Goal: Communication & Community: Answer question/provide support

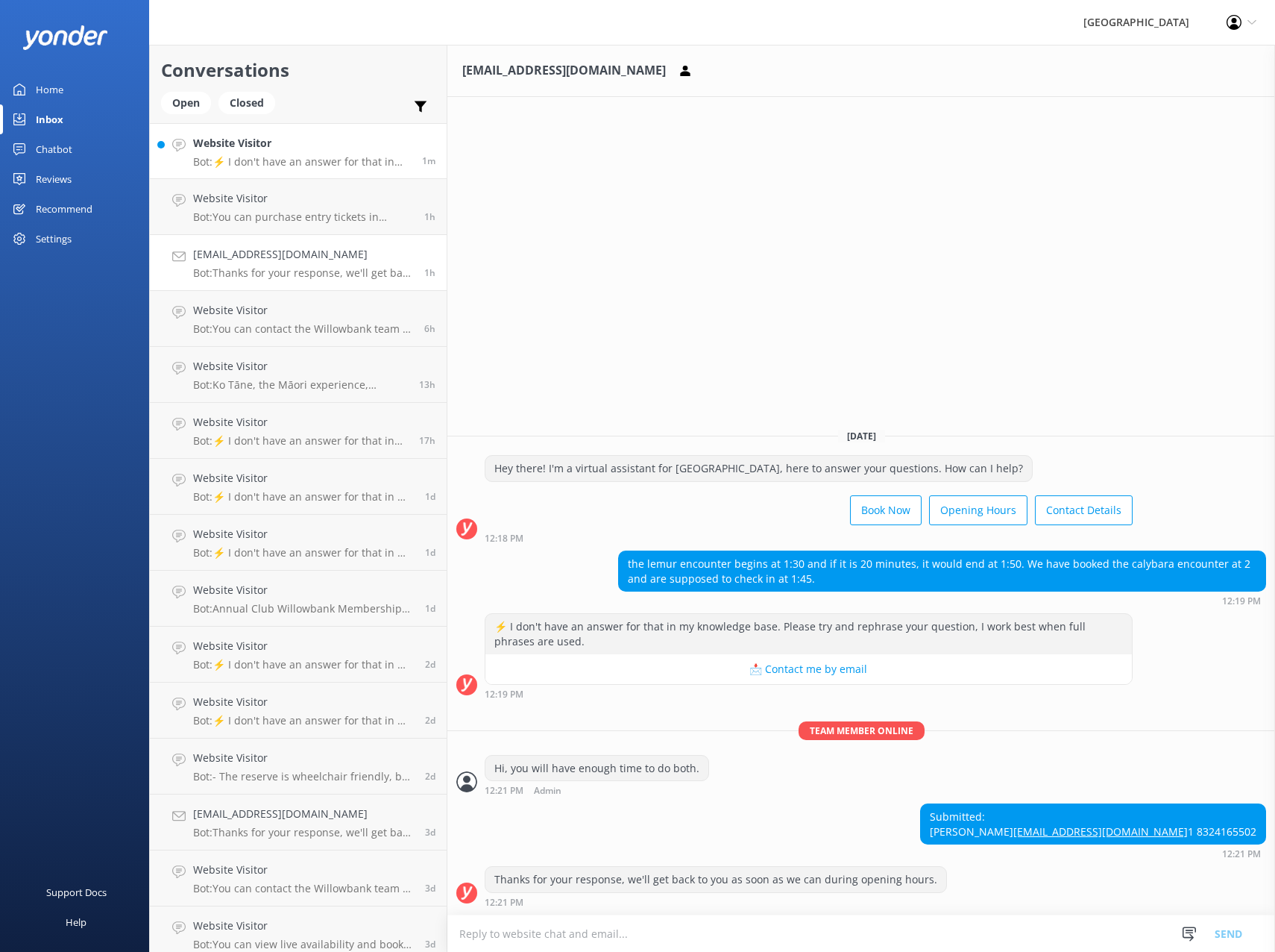
click at [321, 160] on p "Bot: ⚡ I don't have an answer for that in my knowledge base. Please try and rep…" at bounding box center [301, 161] width 217 height 13
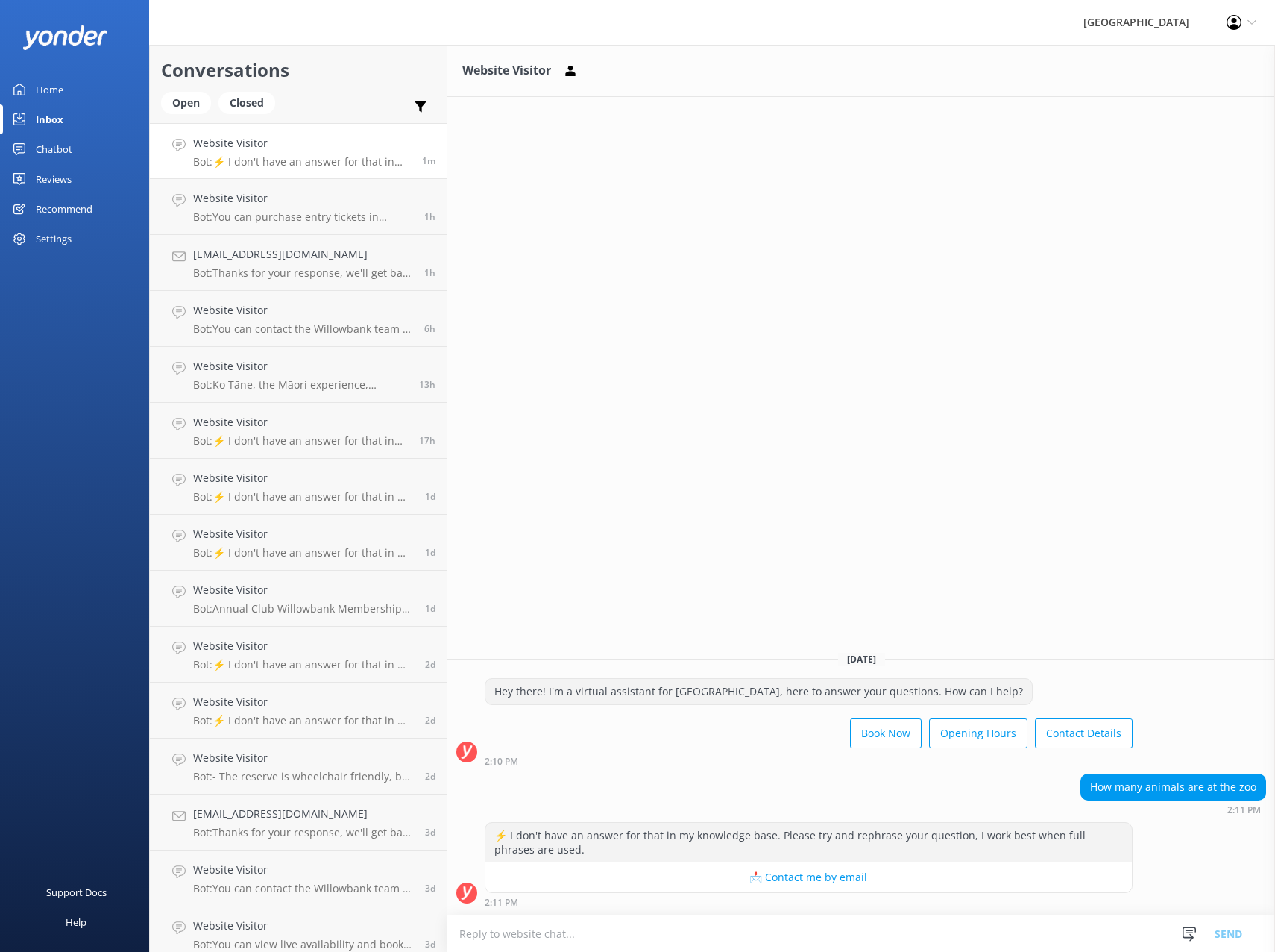
click at [58, 145] on div "Chatbot" at bounding box center [54, 149] width 36 height 29
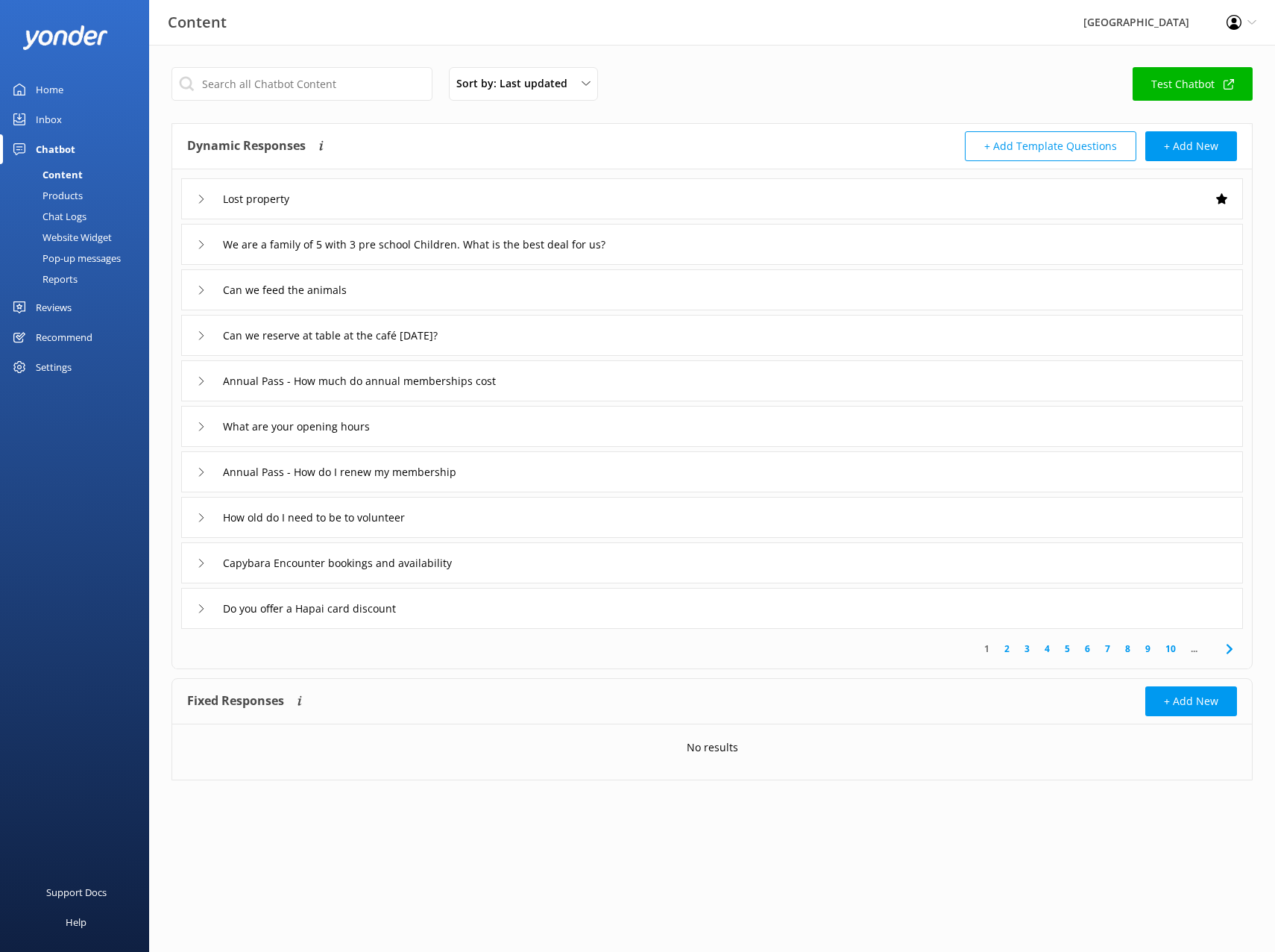
click at [57, 215] on div "Chat Logs" at bounding box center [48, 217] width 78 height 21
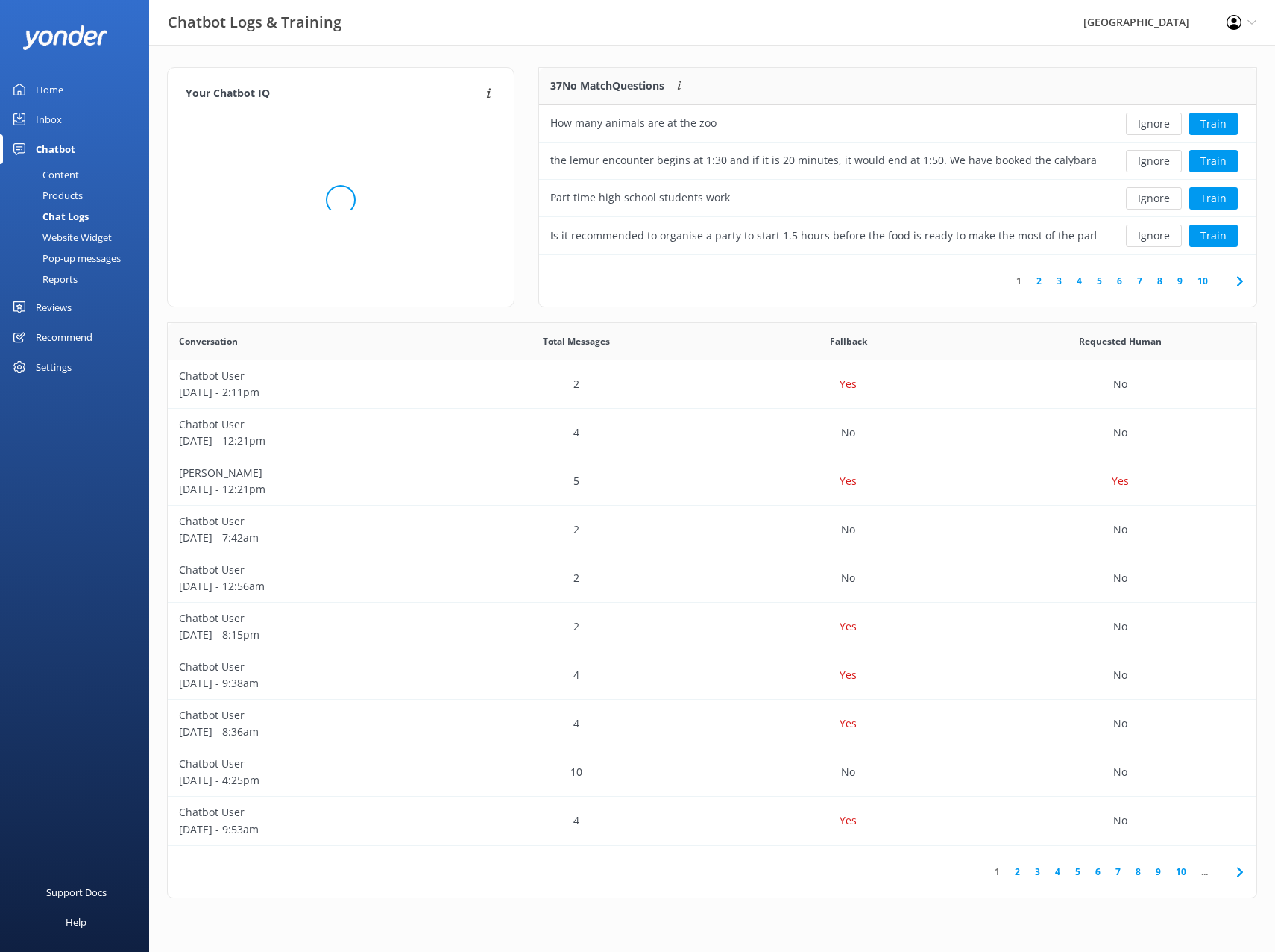
scroll to position [512, 1078]
click at [1208, 125] on button "Train" at bounding box center [1214, 124] width 49 height 23
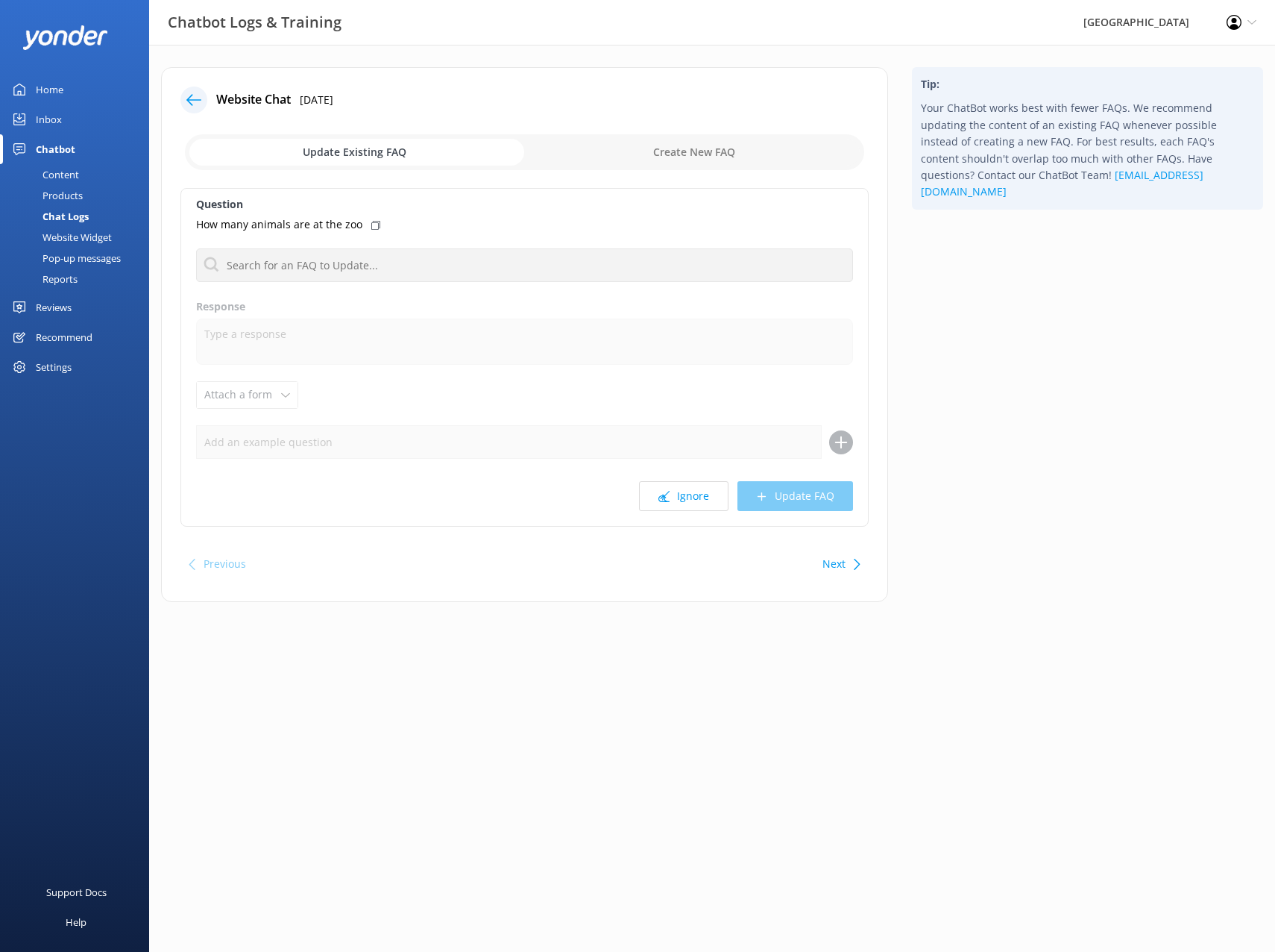
click at [727, 150] on input "checkbox" at bounding box center [525, 152] width 679 height 36
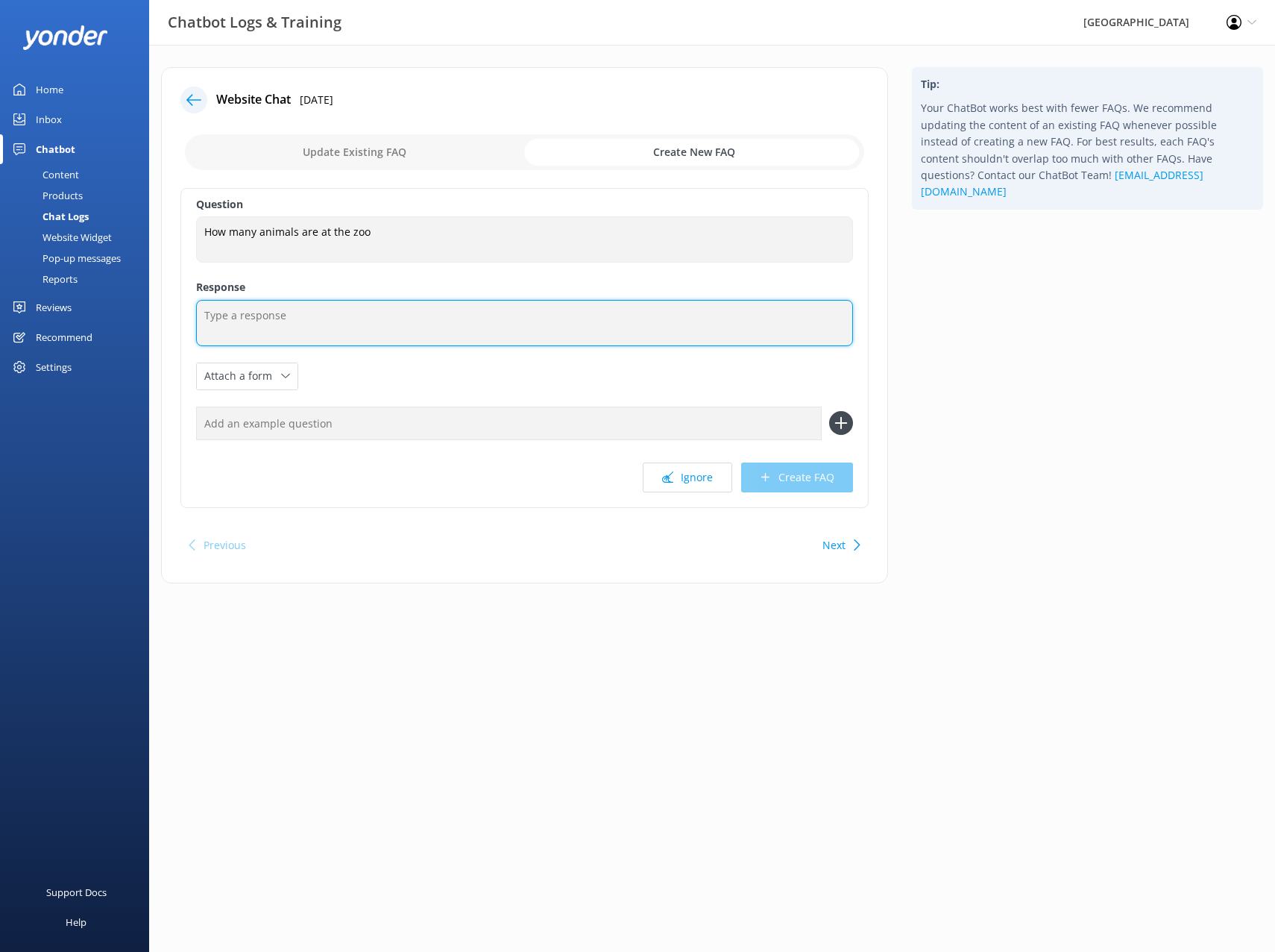
click at [298, 329] on textarea at bounding box center [524, 322] width 657 height 46
click at [271, 324] on textarea at bounding box center [524, 322] width 657 height 46
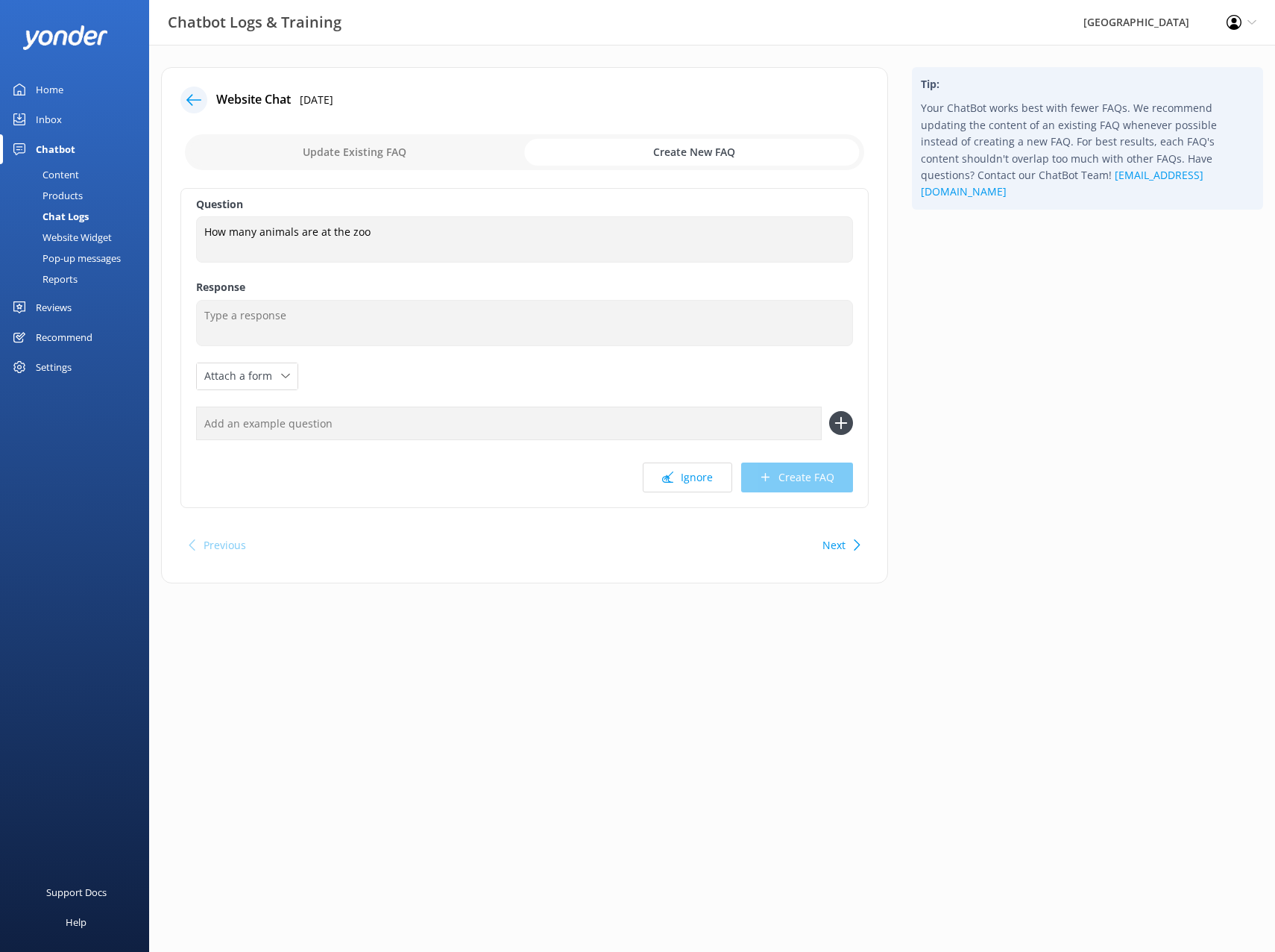
click at [691, 156] on input "checkbox" at bounding box center [525, 152] width 679 height 36
checkbox input "false"
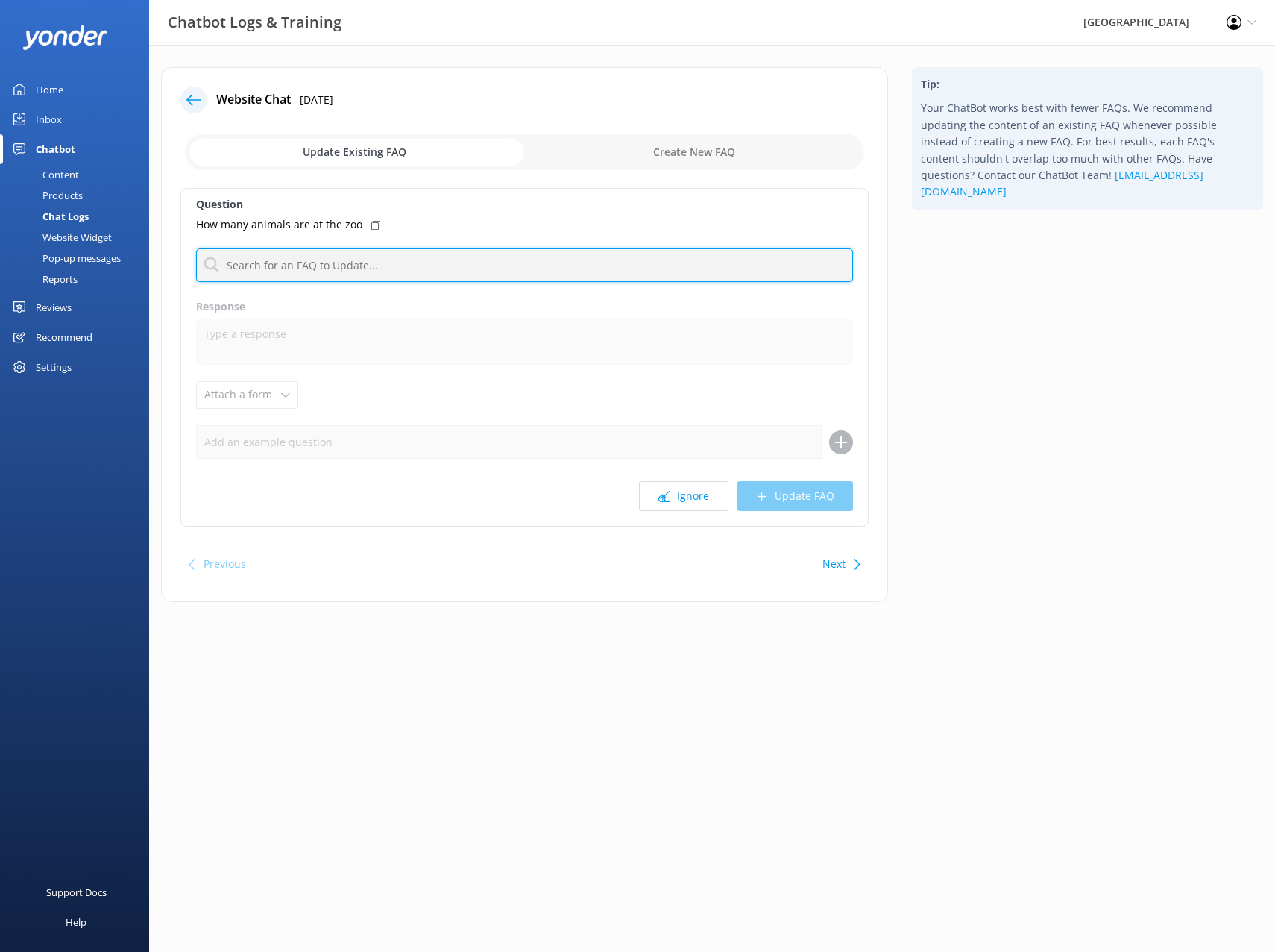
click at [345, 275] on input "text" at bounding box center [524, 265] width 657 height 34
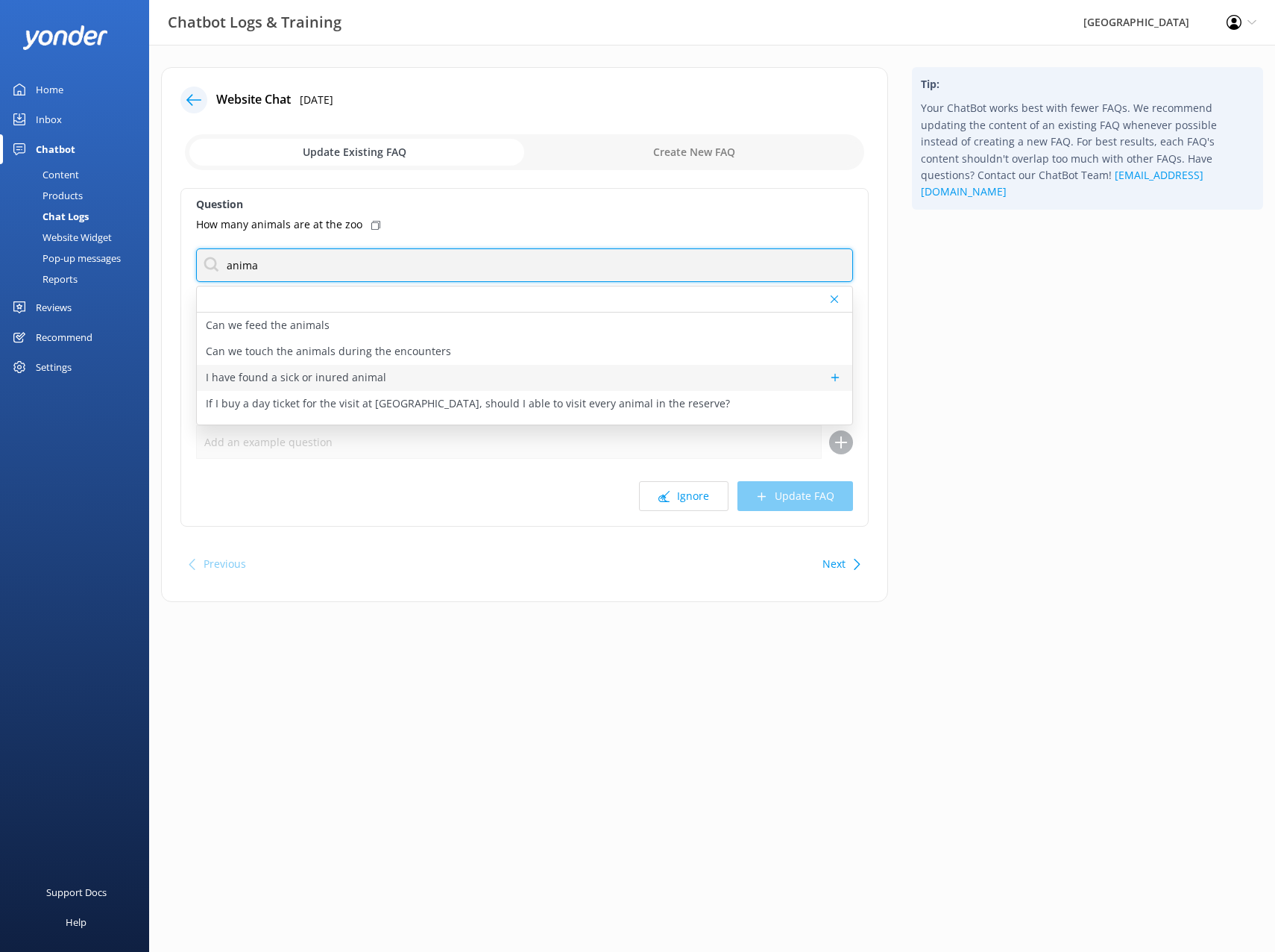
type input "anima"
click at [333, 382] on p "I have found a sick or inured animal" at bounding box center [296, 377] width 180 height 16
type textarea "If you have found a sick or injured native bird, please call the [GEOGRAPHIC_DA…"
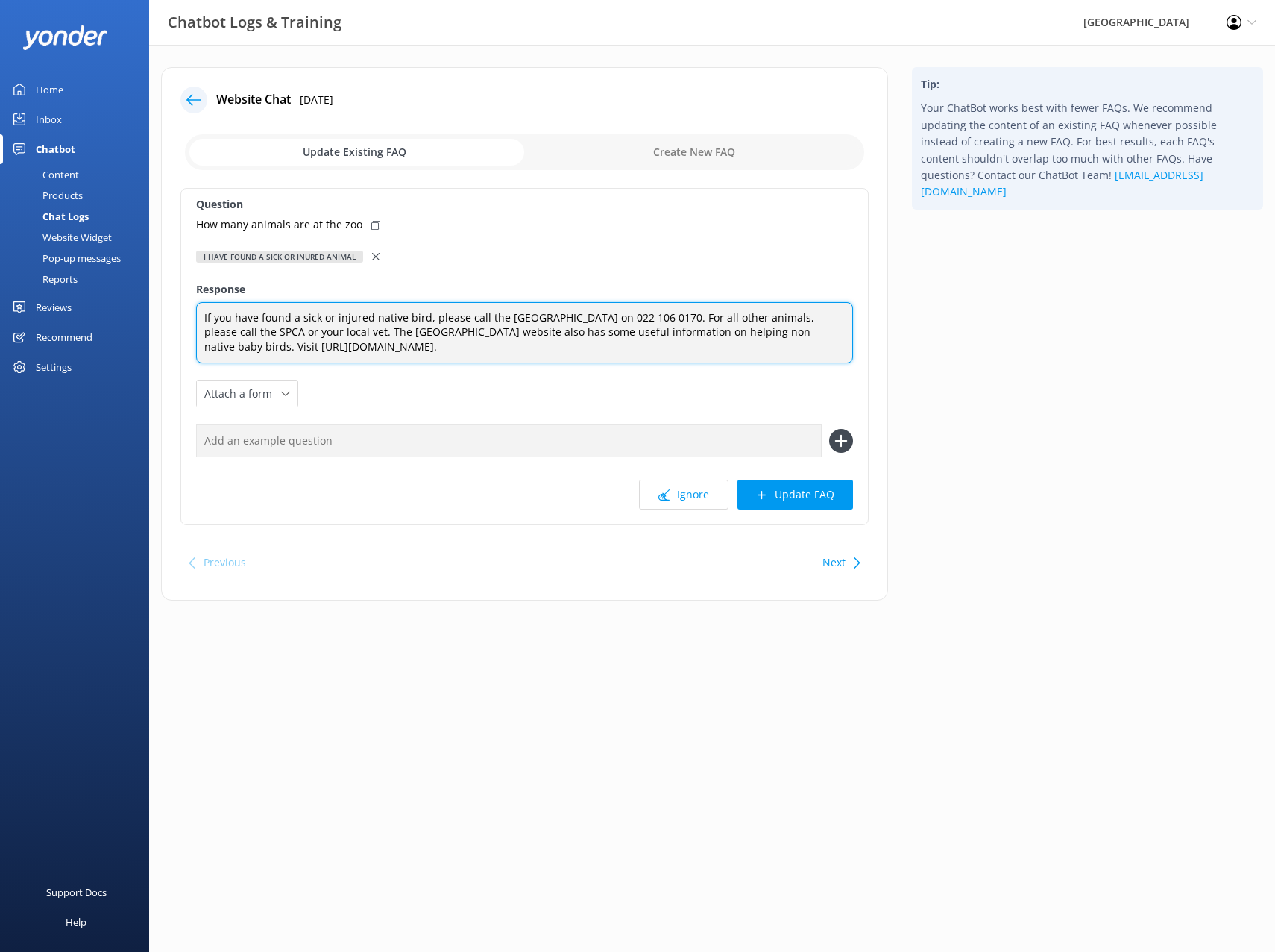
drag, startPoint x: 316, startPoint y: 346, endPoint x: 580, endPoint y: 357, distance: 264.2
click at [580, 357] on textarea "If you have found a sick or injured native bird, please call the [GEOGRAPHIC_DA…" at bounding box center [524, 333] width 657 height 62
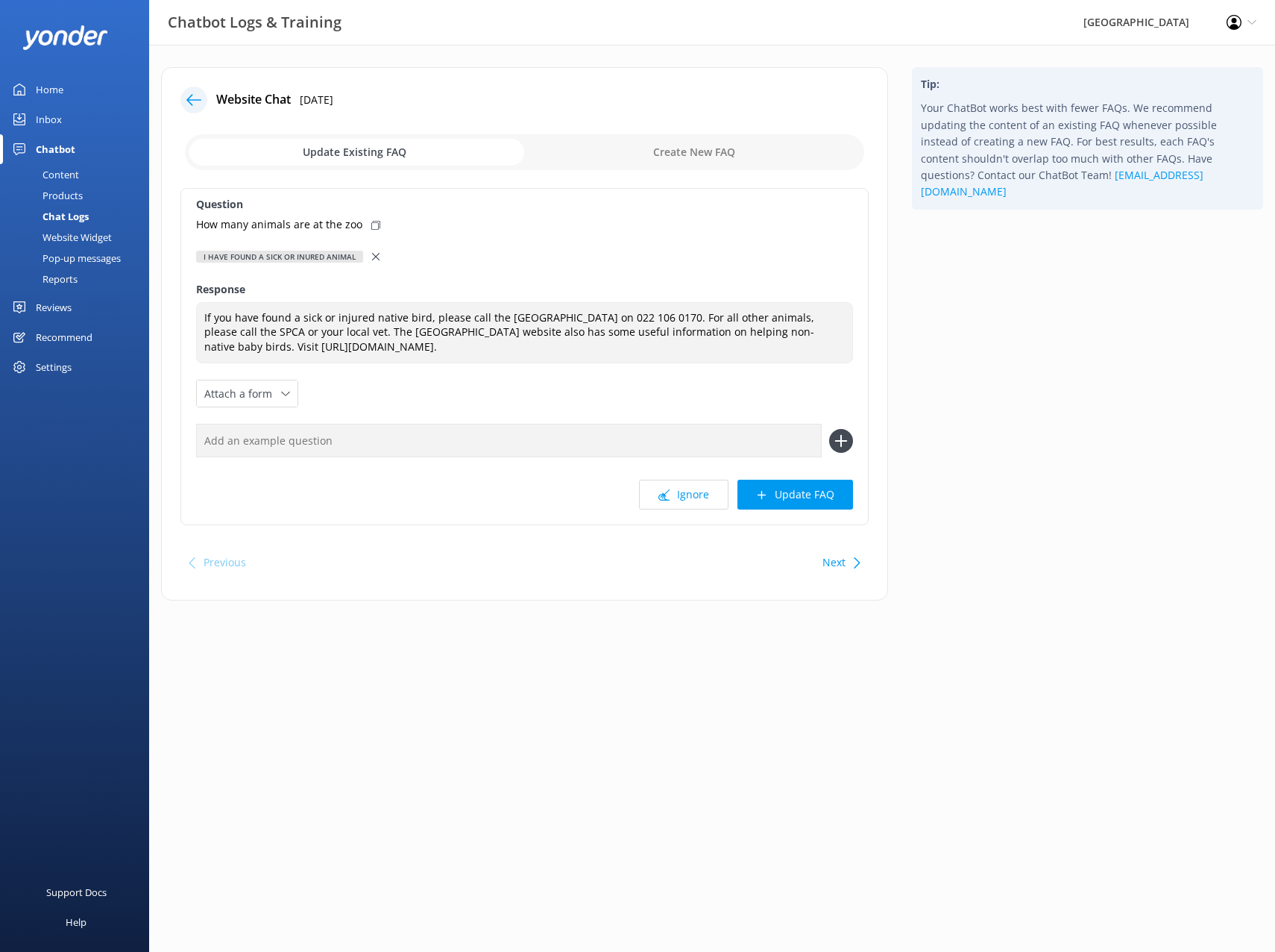
click at [377, 260] on use at bounding box center [376, 256] width 8 height 8
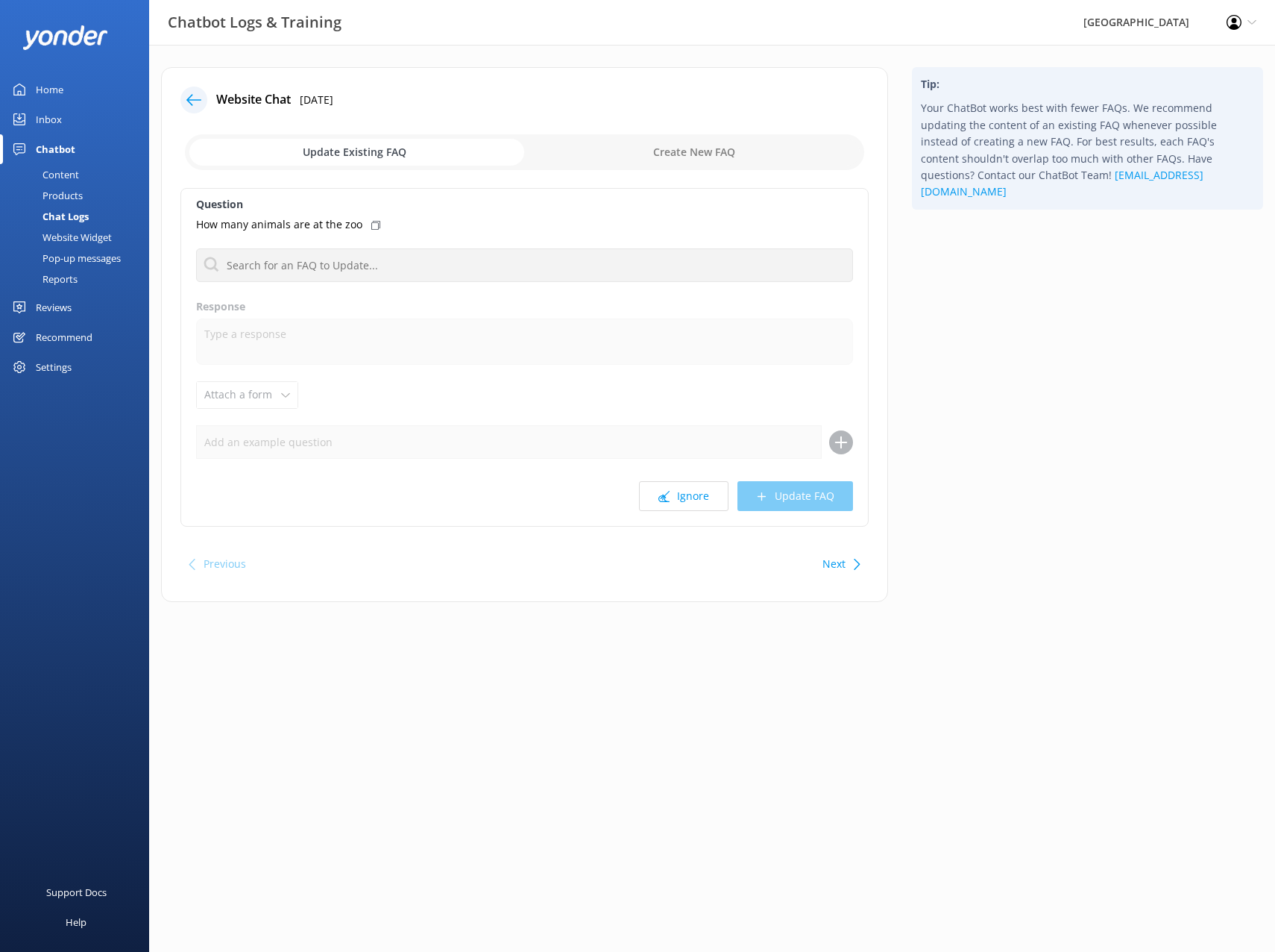
click at [710, 152] on input "checkbox" at bounding box center [525, 152] width 679 height 36
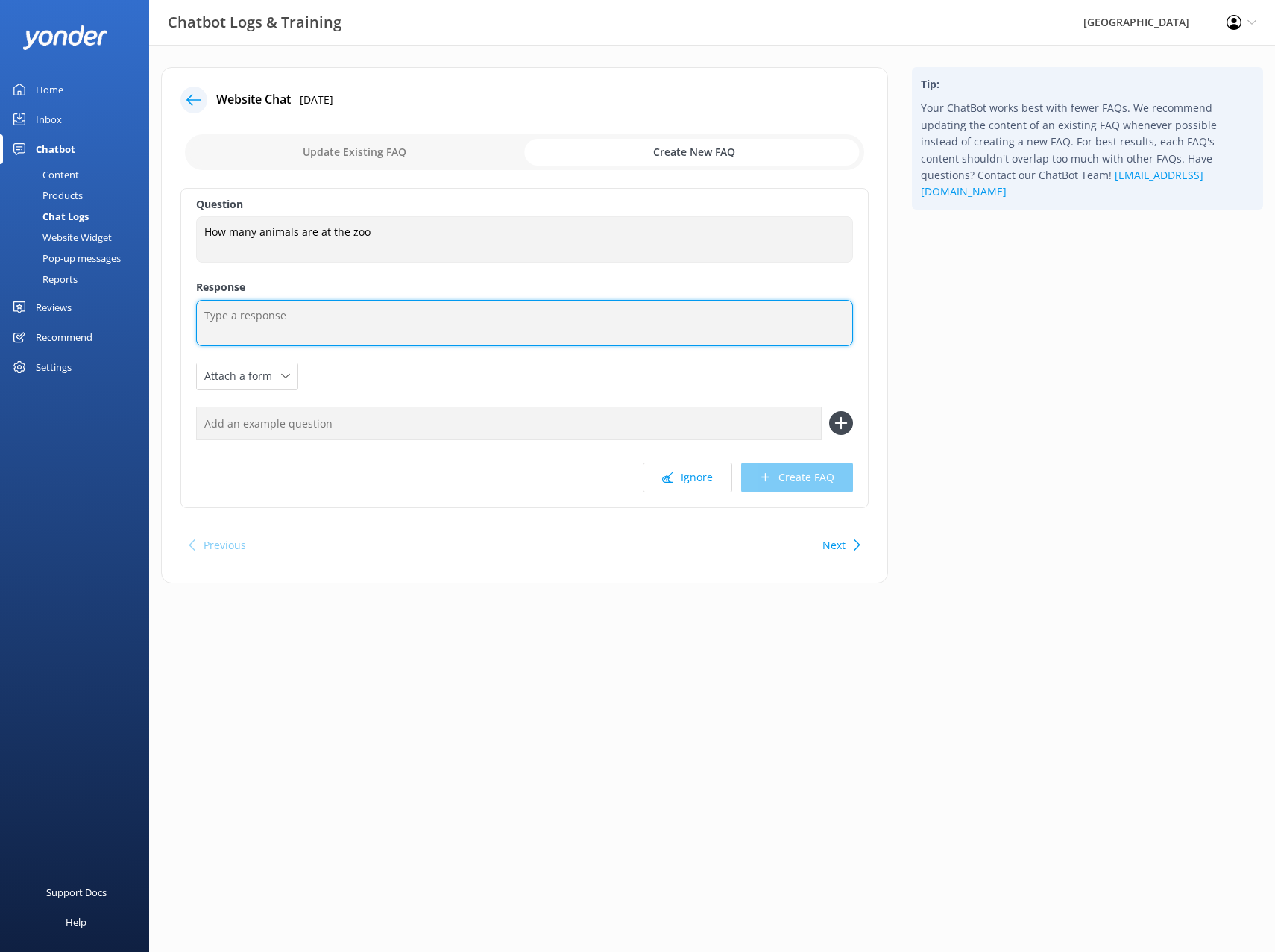
click at [325, 327] on textarea at bounding box center [524, 322] width 657 height 46
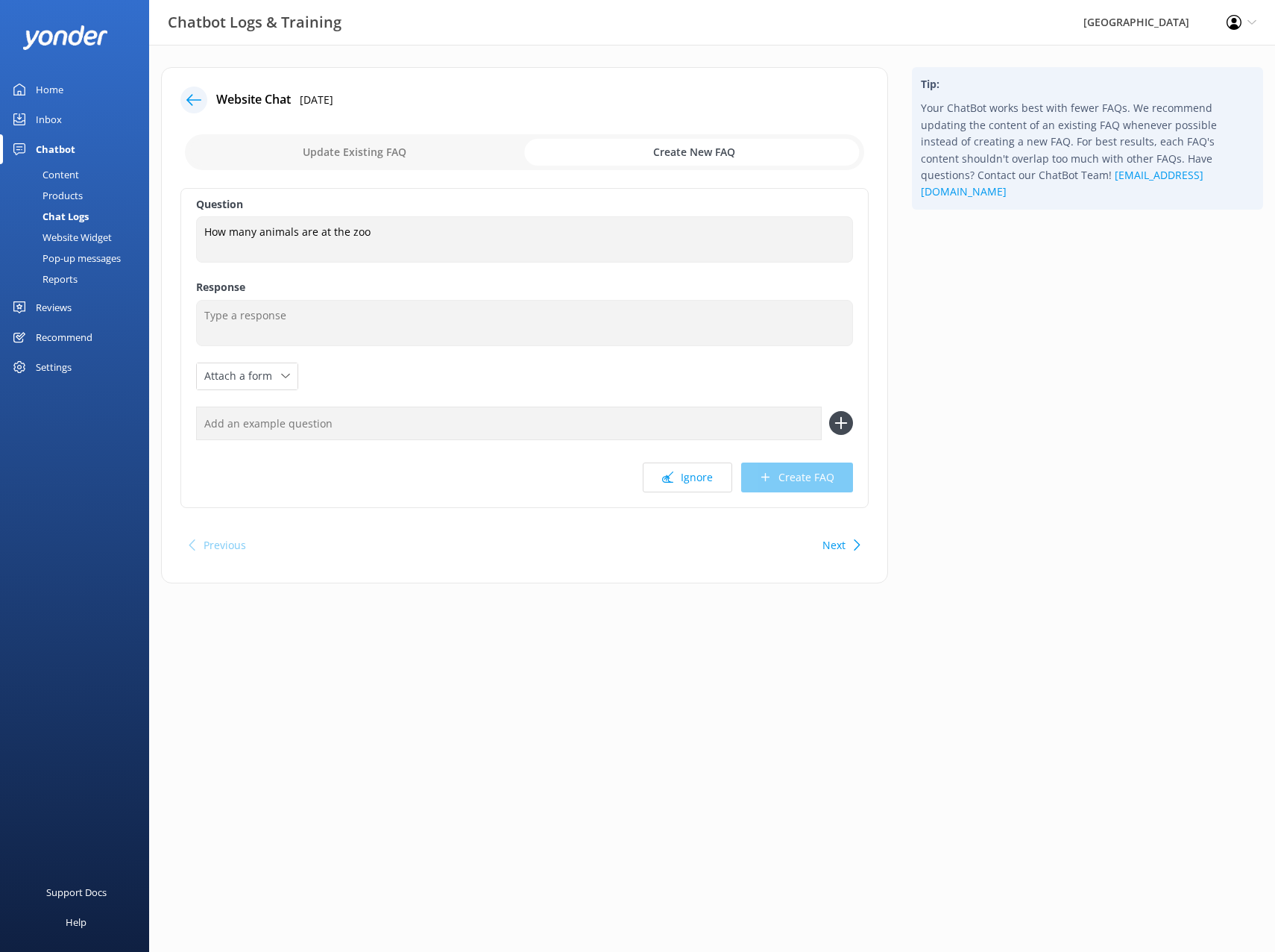
click at [366, 146] on input "checkbox" at bounding box center [525, 152] width 679 height 36
checkbox input "false"
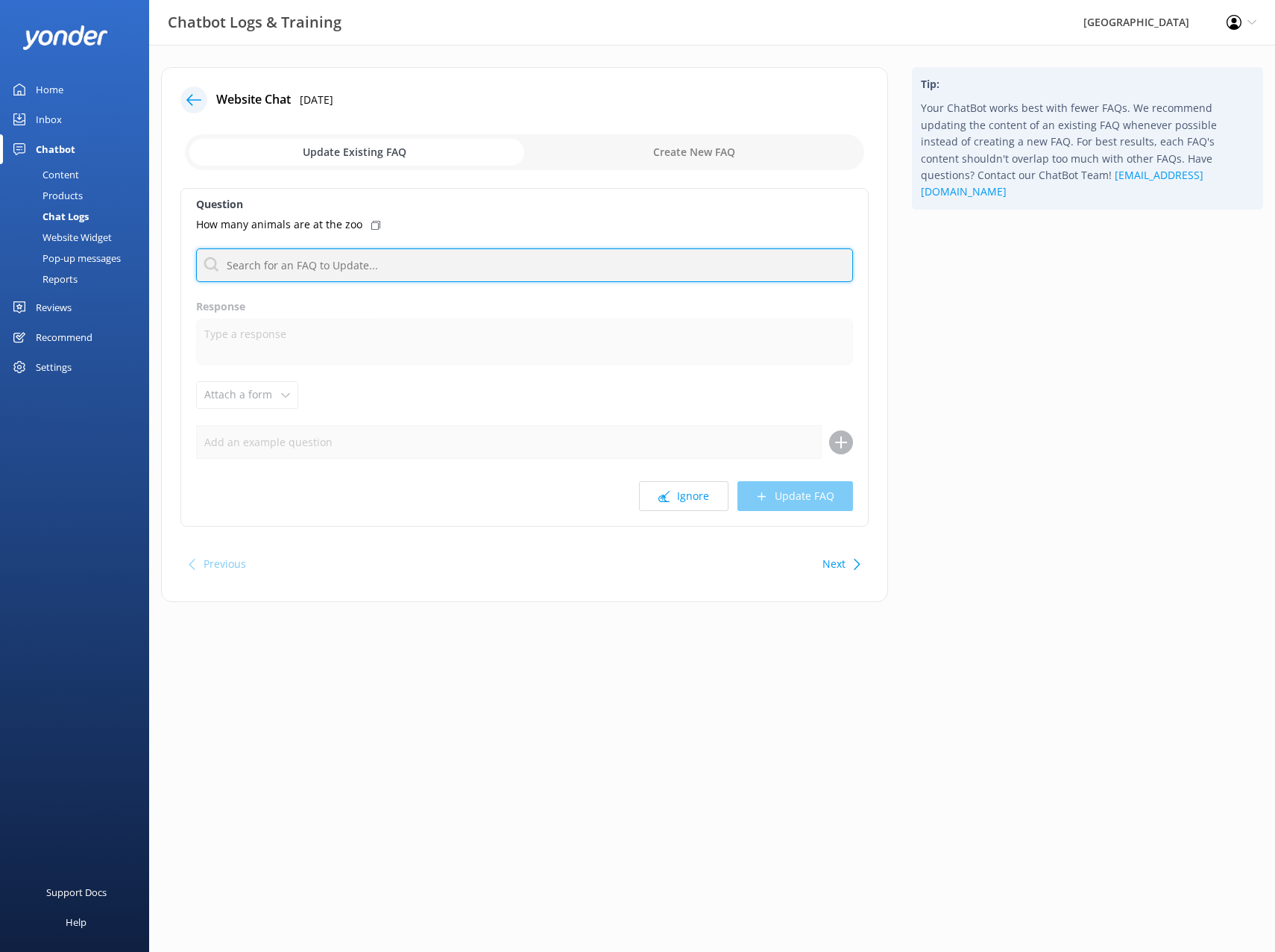
click at [296, 271] on input "text" at bounding box center [524, 265] width 657 height 34
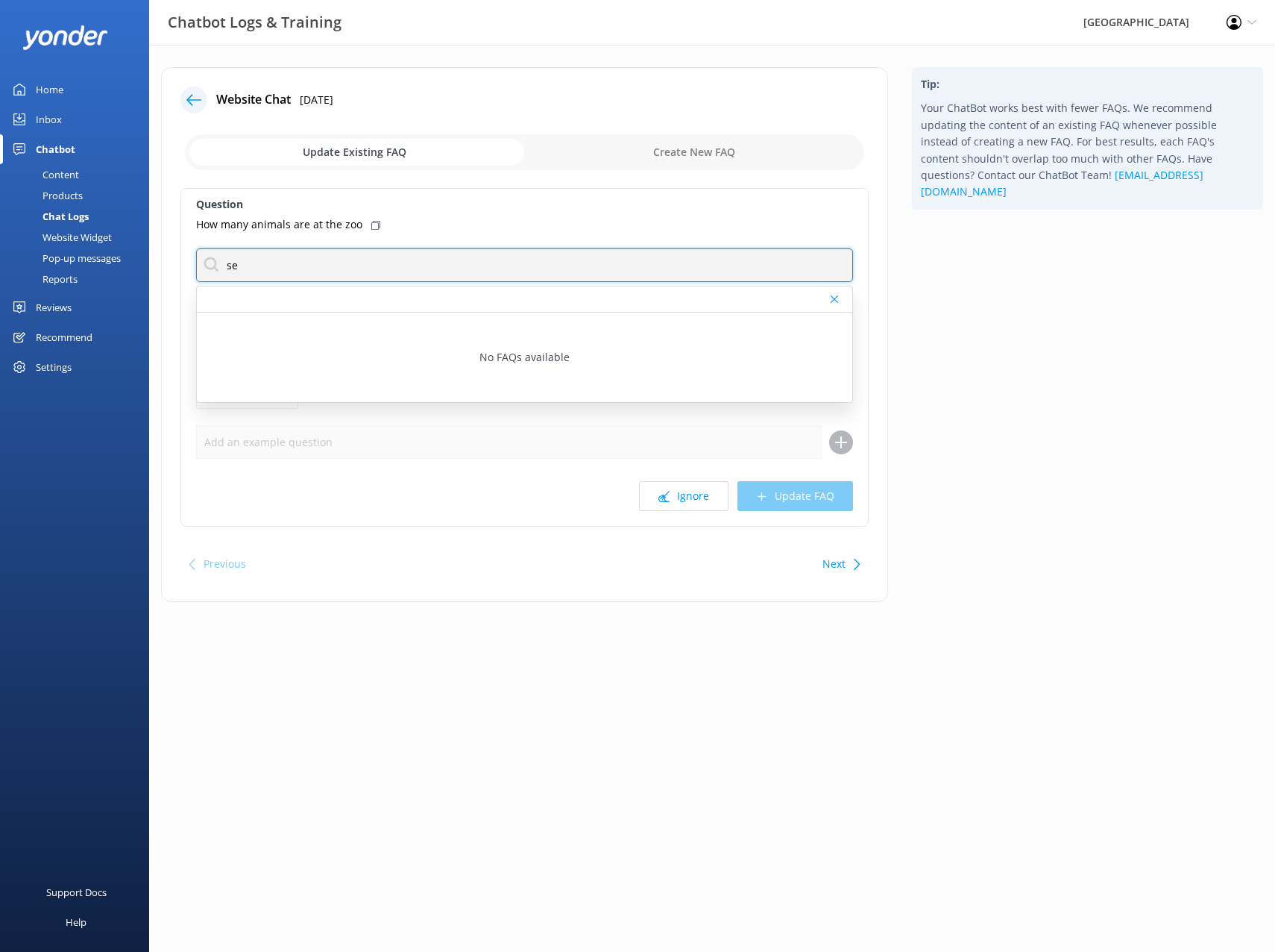
type input "s"
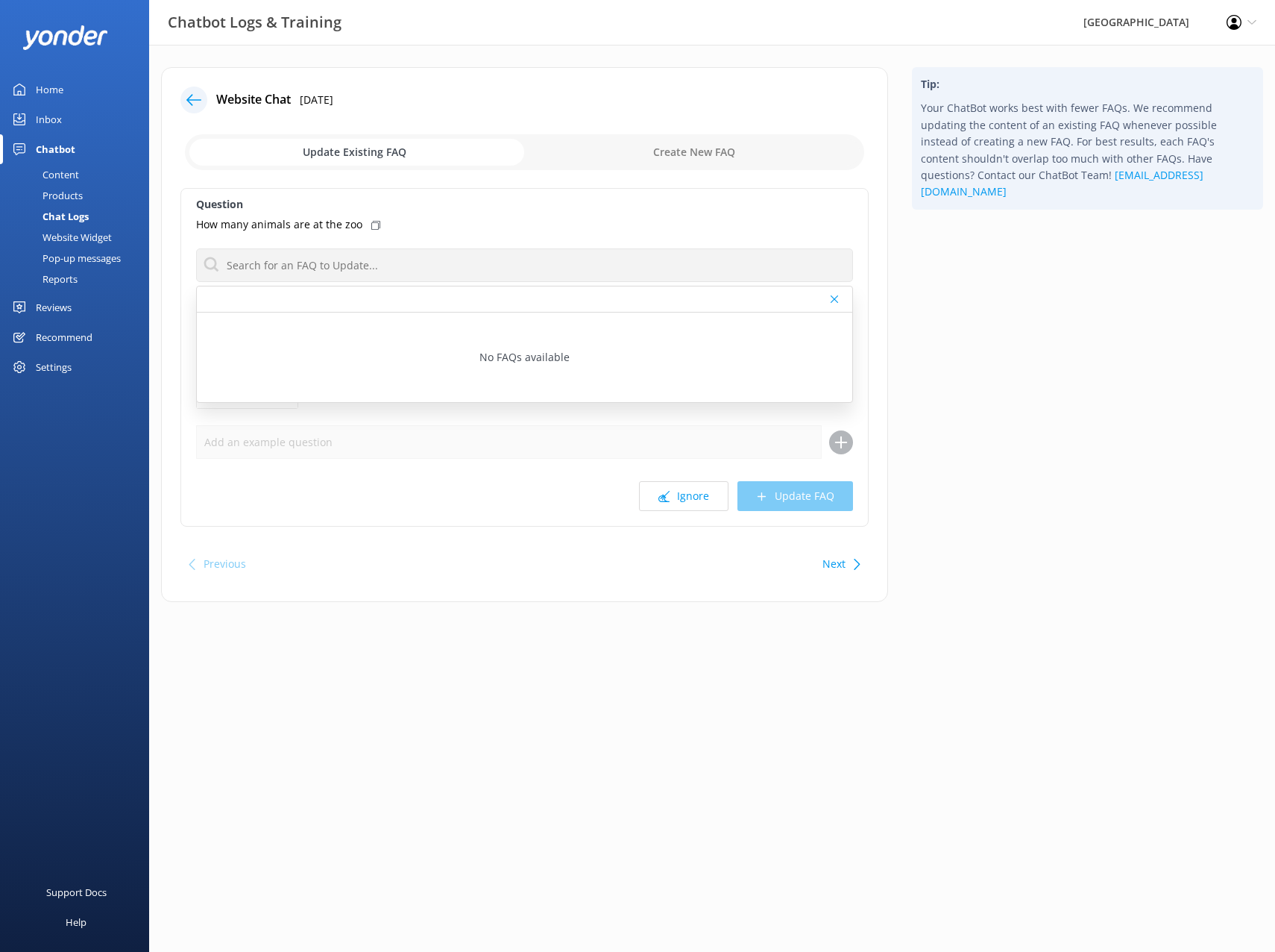
click at [678, 149] on input "checkbox" at bounding box center [525, 152] width 679 height 36
checkbox input "true"
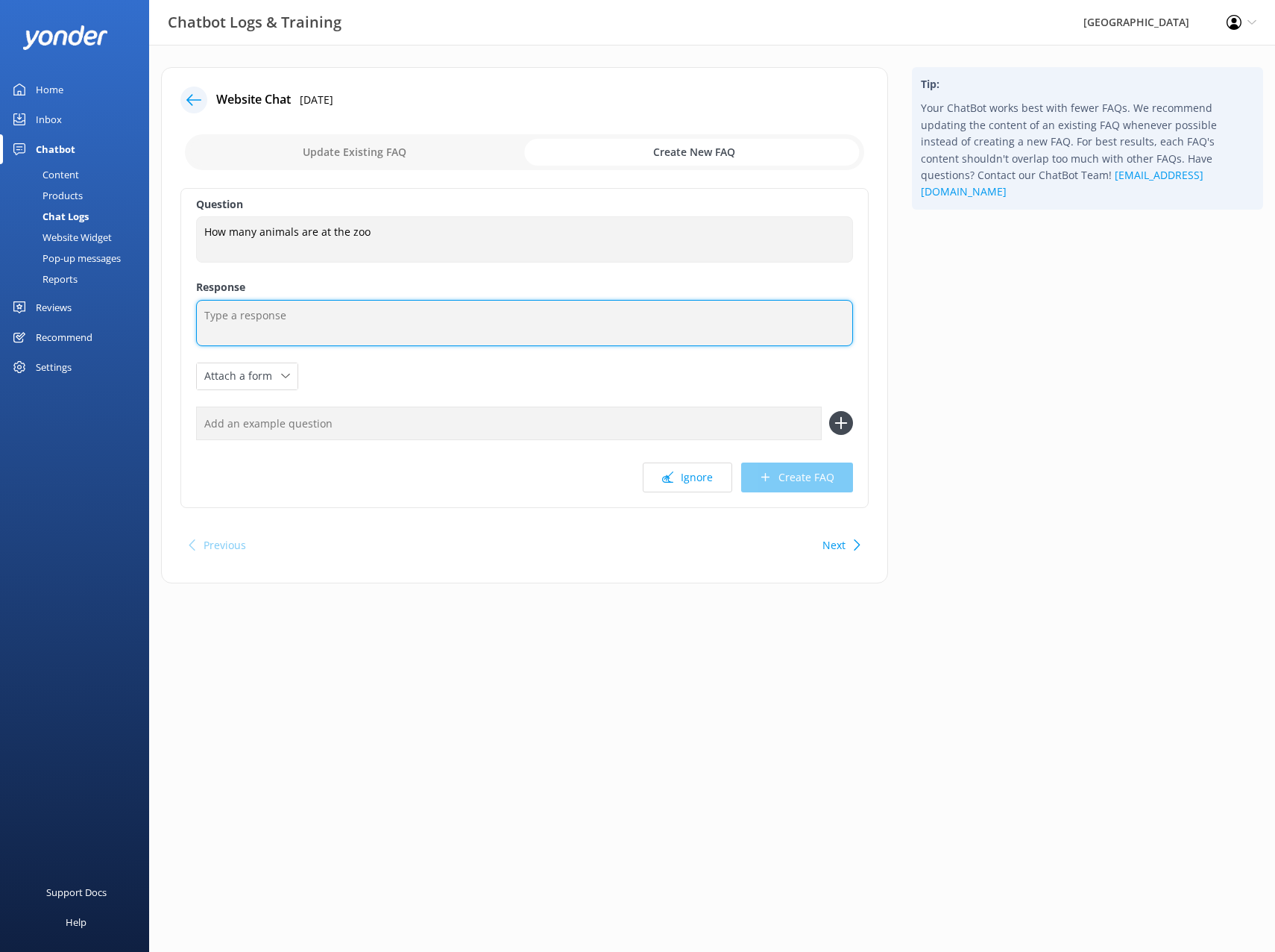
click at [292, 314] on textarea at bounding box center [524, 322] width 657 height 46
click at [261, 314] on textarea at bounding box center [524, 322] width 657 height 46
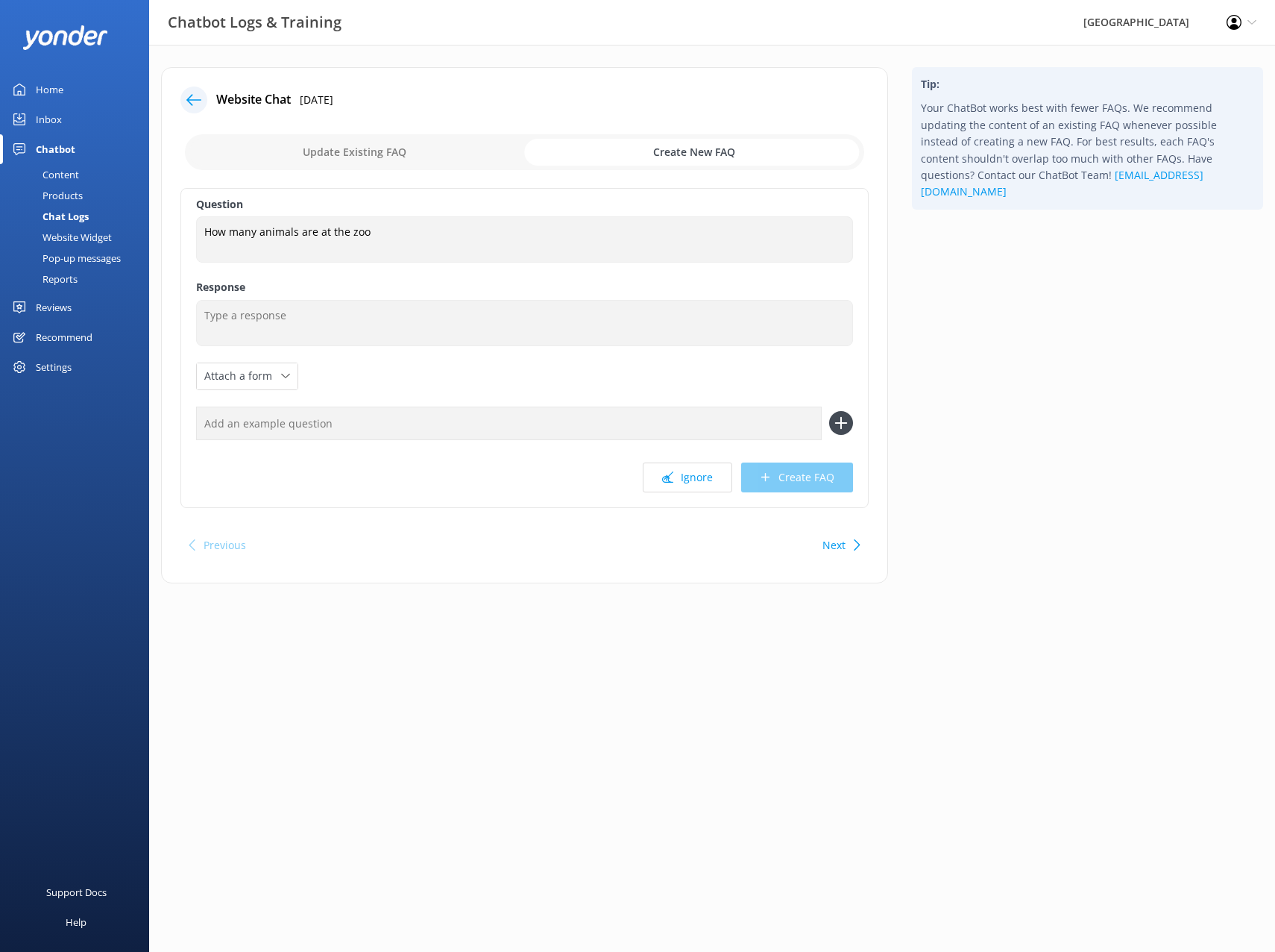
click at [1179, 924] on html "Chatbot Logs & Training Willowbank Wildlife Reserve Profile Settings Logout Hom…" at bounding box center [638, 476] width 1275 height 952
